Goal: Task Accomplishment & Management: Use online tool/utility

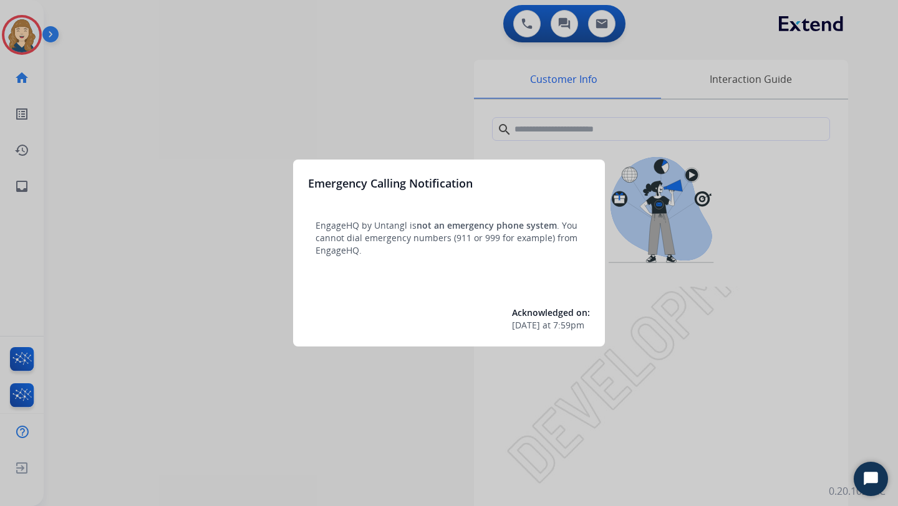
click at [556, 77] on div at bounding box center [449, 253] width 898 height 506
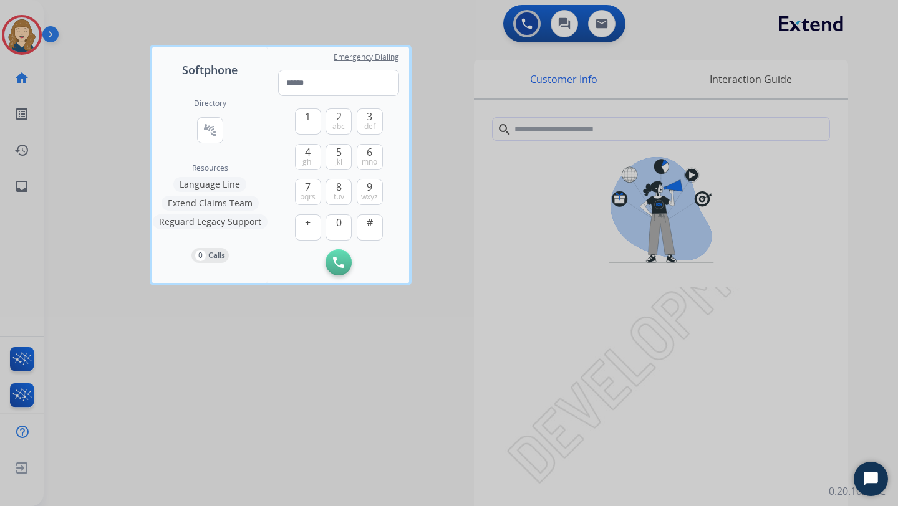
click at [127, 284] on div at bounding box center [449, 253] width 898 height 506
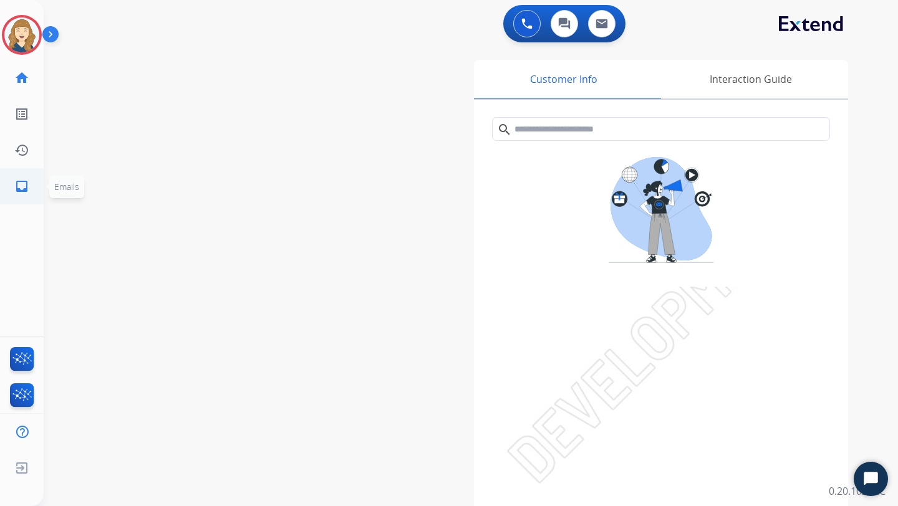
click at [18, 190] on mat-icon "inbox" at bounding box center [21, 186] width 15 height 15
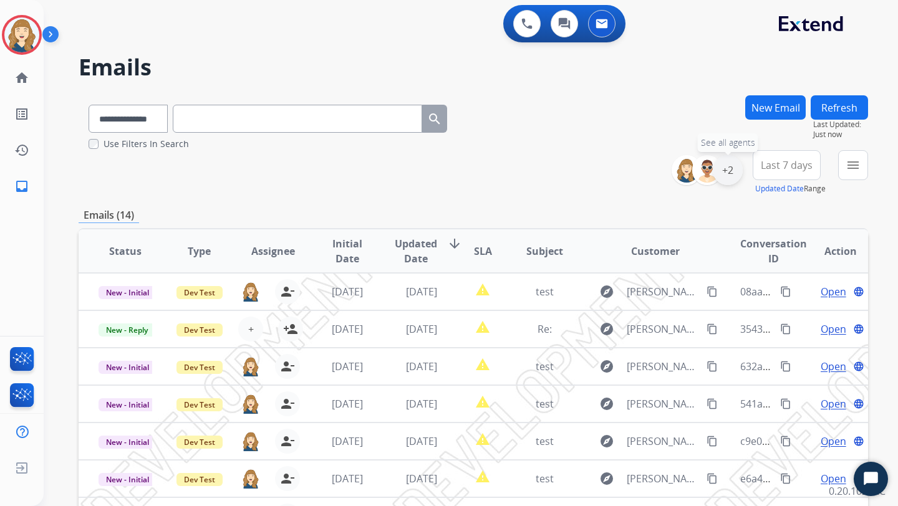
click at [728, 172] on div "+2" at bounding box center [728, 170] width 30 height 30
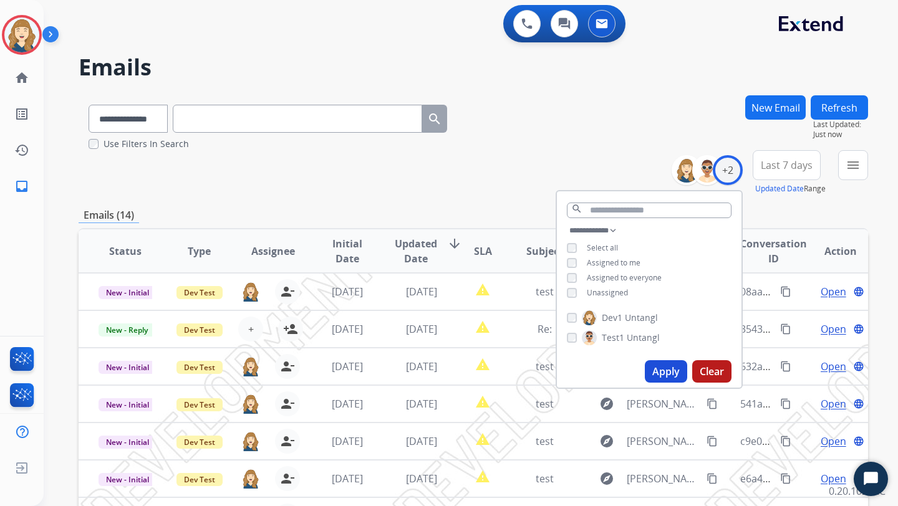
click at [577, 289] on div "Unassigned" at bounding box center [597, 293] width 61 height 10
click at [671, 371] on button "Apply" at bounding box center [666, 371] width 42 height 22
click at [555, 123] on div "**********" at bounding box center [473, 122] width 789 height 55
